Goal: Find specific page/section: Find specific page/section

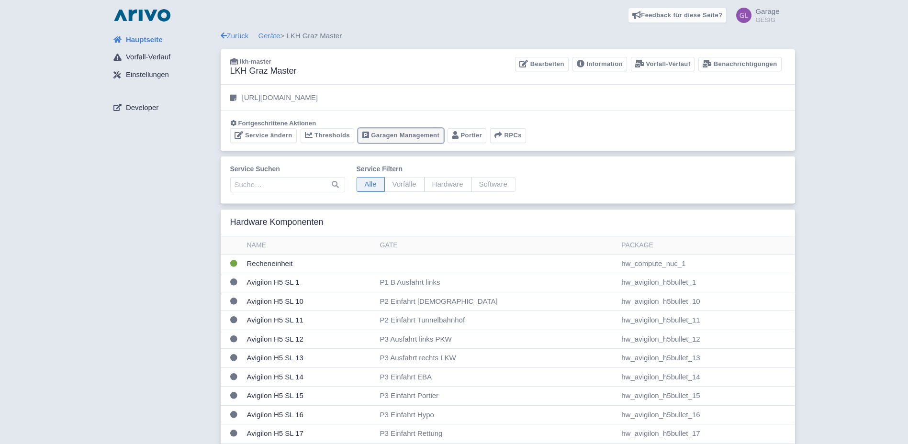
click at [395, 133] on link "Garagen Management" at bounding box center [401, 135] width 86 height 15
